Goal: Obtain resource: Download file/media

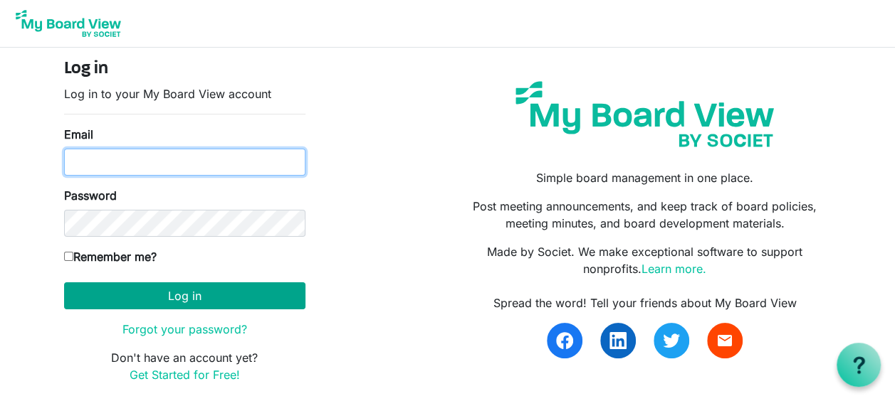
type input "[PERSON_NAME][EMAIL_ADDRESS][PERSON_NAME][DOMAIN_NAME]"
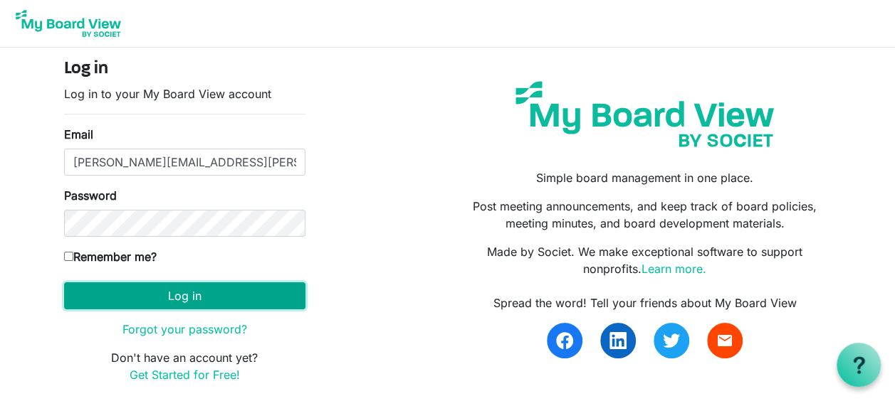
click at [172, 295] on button "Log in" at bounding box center [184, 296] width 241 height 27
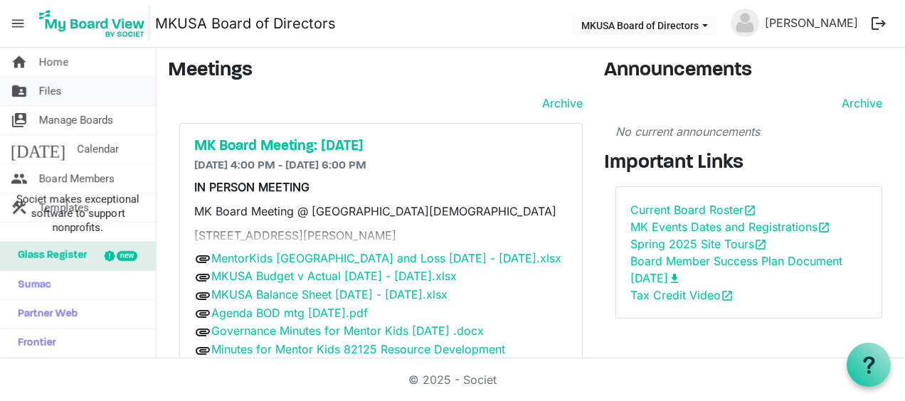
click at [65, 88] on link "folder_shared Files" at bounding box center [78, 91] width 156 height 28
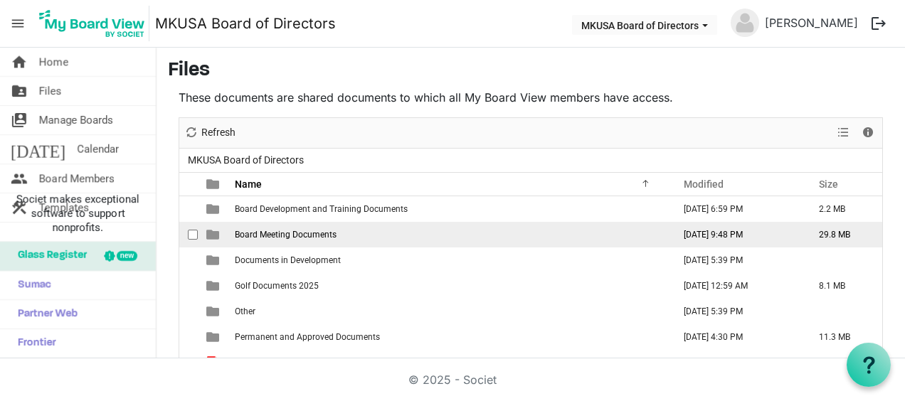
scroll to position [71, 0]
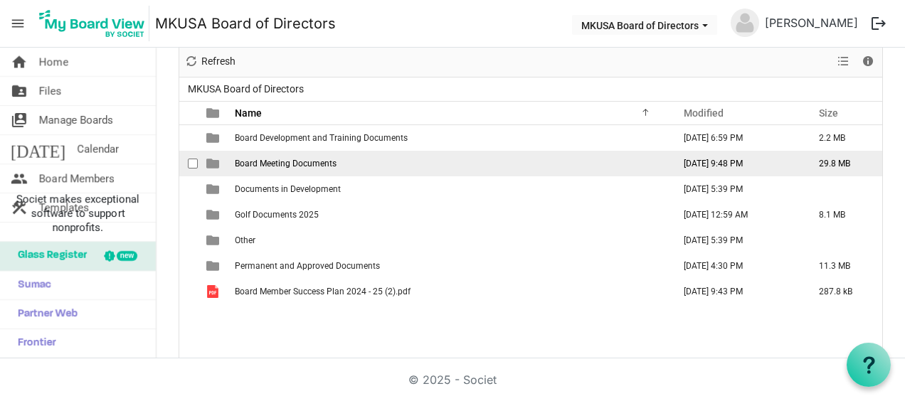
click at [327, 159] on span "Board Meeting Documents" at bounding box center [286, 164] width 102 height 10
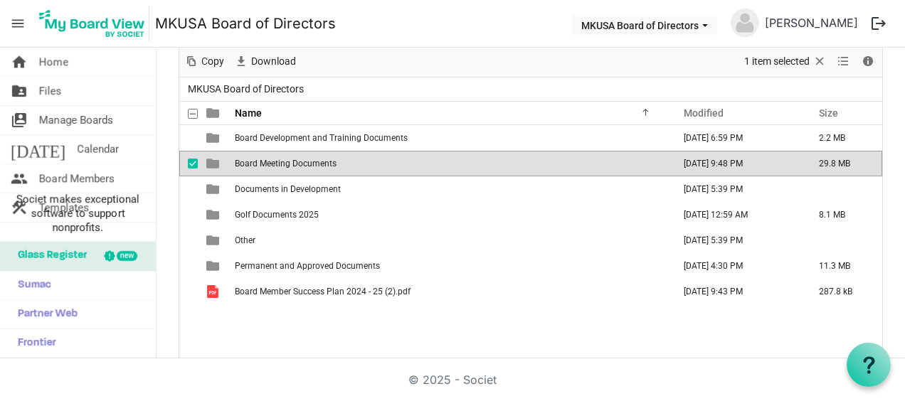
click at [327, 159] on span "Board Meeting Documents" at bounding box center [286, 164] width 102 height 10
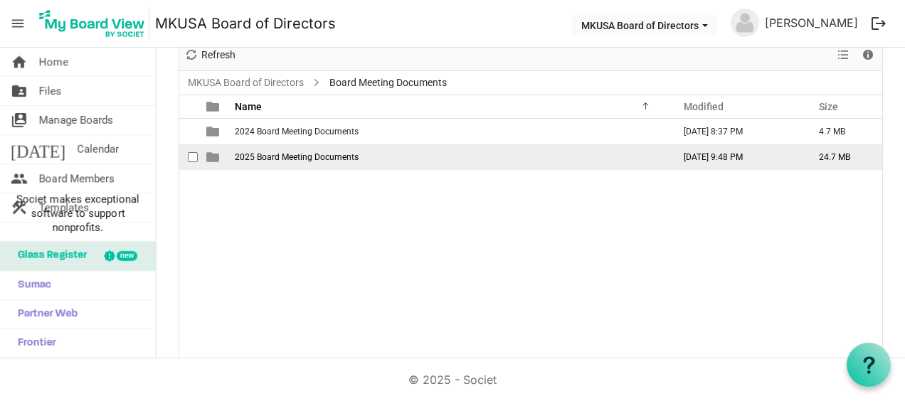
click at [327, 159] on span "2025 Board Meeting Documents" at bounding box center [297, 157] width 124 height 10
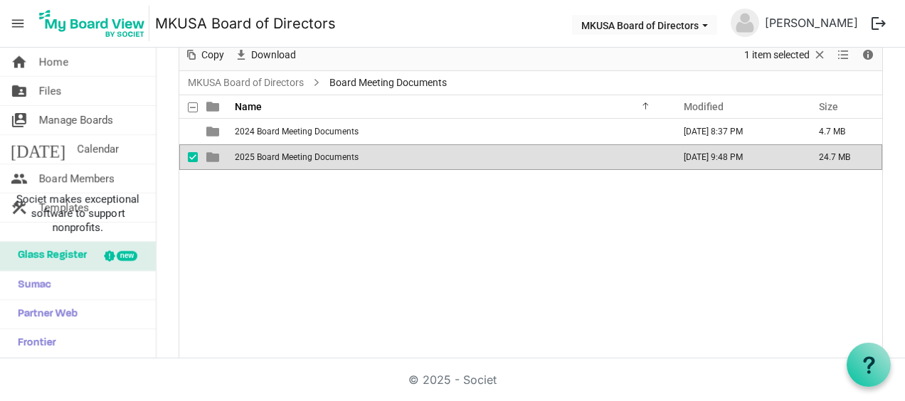
click at [327, 159] on span "2025 Board Meeting Documents" at bounding box center [297, 157] width 124 height 10
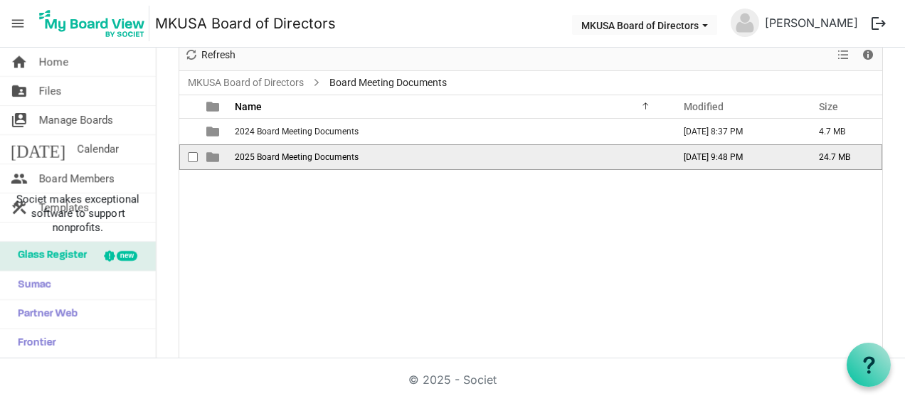
click at [327, 159] on span "2025 Board Meeting Documents" at bounding box center [297, 157] width 124 height 10
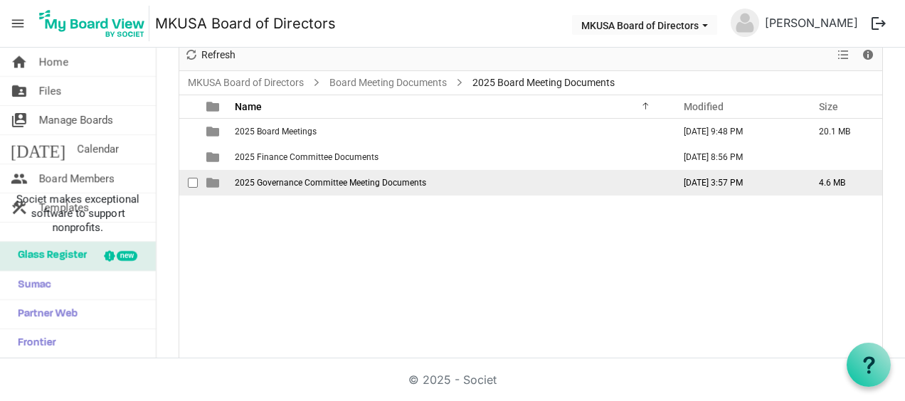
click at [327, 185] on span "2025 Governance Committee Meeting Documents" at bounding box center [330, 183] width 191 height 10
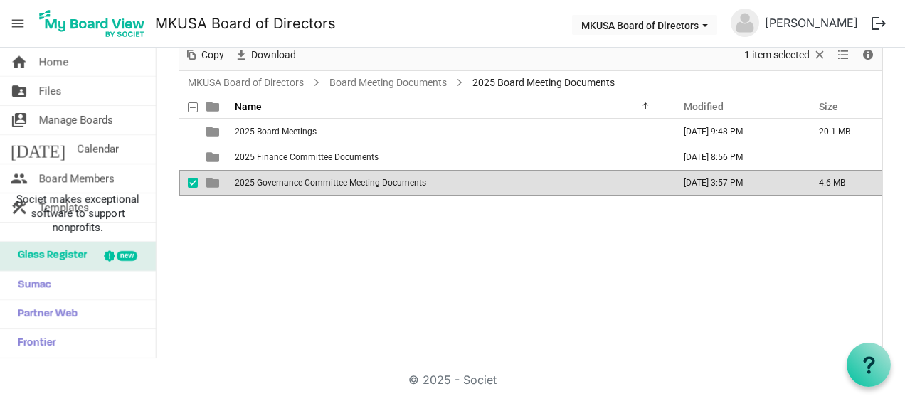
click at [327, 185] on span "2025 Governance Committee Meeting Documents" at bounding box center [330, 183] width 191 height 10
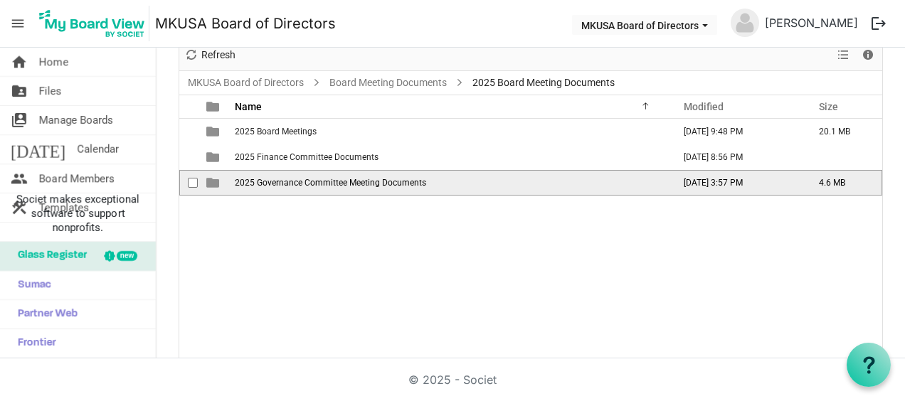
click at [327, 185] on span "2025 Governance Committee Meeting Documents" at bounding box center [330, 183] width 191 height 10
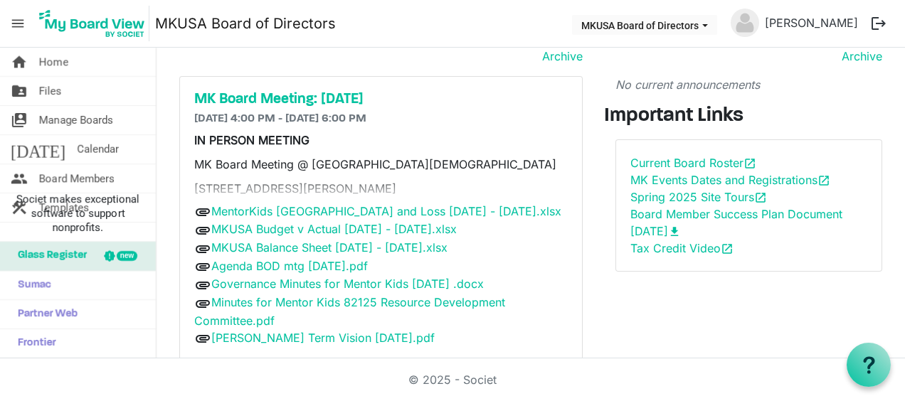
scroll to position [69, 0]
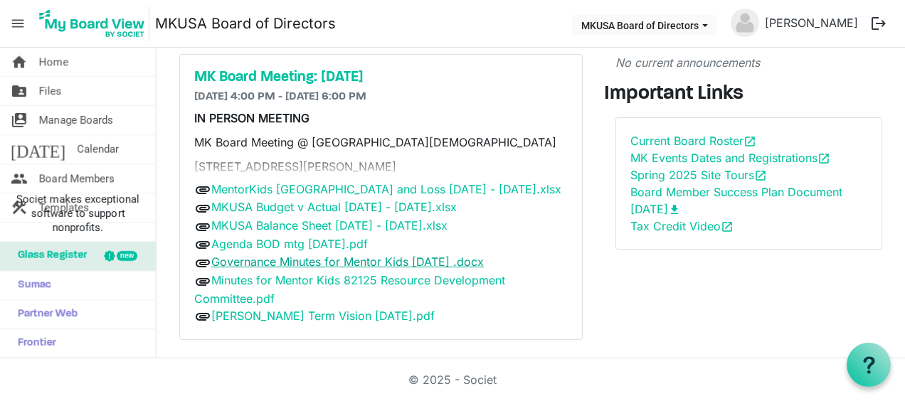
click at [336, 256] on link "Governance Minutes for Mentor Kids [DATE] .docx" at bounding box center [347, 262] width 273 height 14
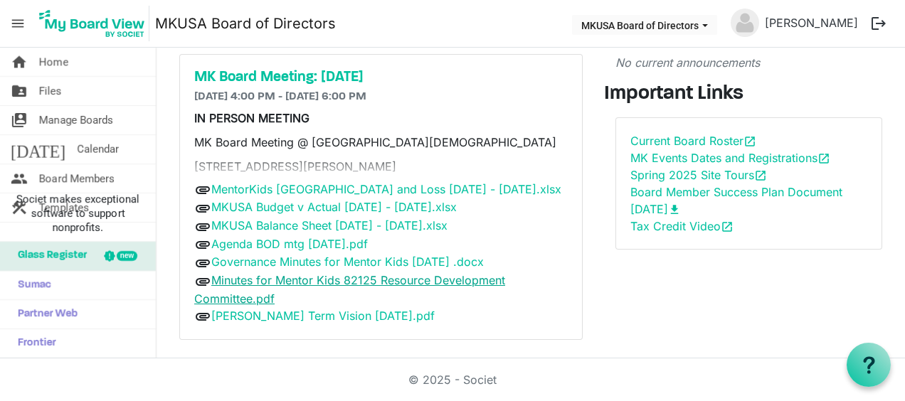
click at [351, 279] on link "Minutes for Mentor Kids 82125 Resource Development Committee.pdf" at bounding box center [349, 289] width 311 height 33
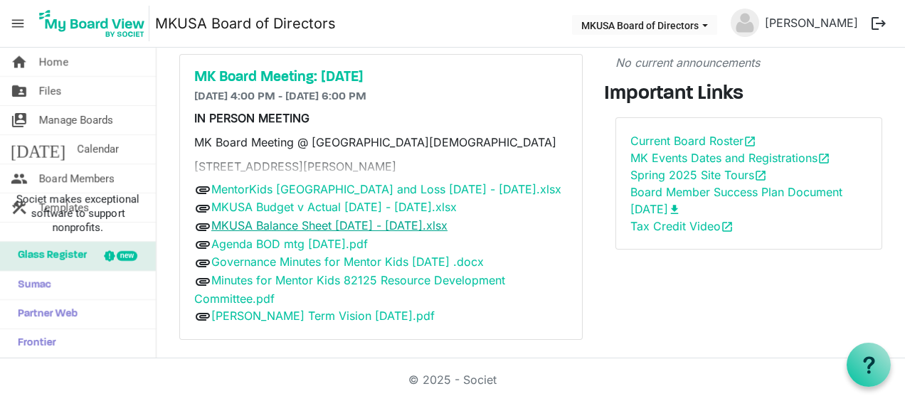
scroll to position [0, 0]
